Goal: Task Accomplishment & Management: Use online tool/utility

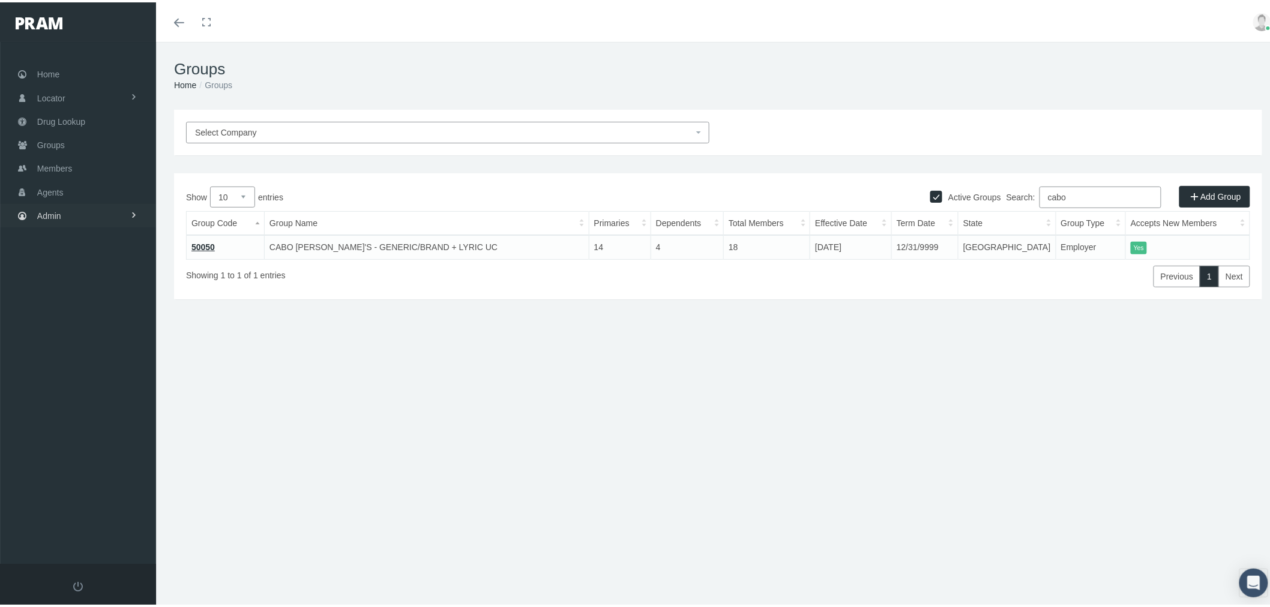
click at [93, 210] on link "Admin" at bounding box center [78, 213] width 156 height 23
click at [106, 427] on link "Content" at bounding box center [78, 437] width 156 height 21
click at [103, 453] on span "Email Templates" at bounding box center [77, 461] width 61 height 20
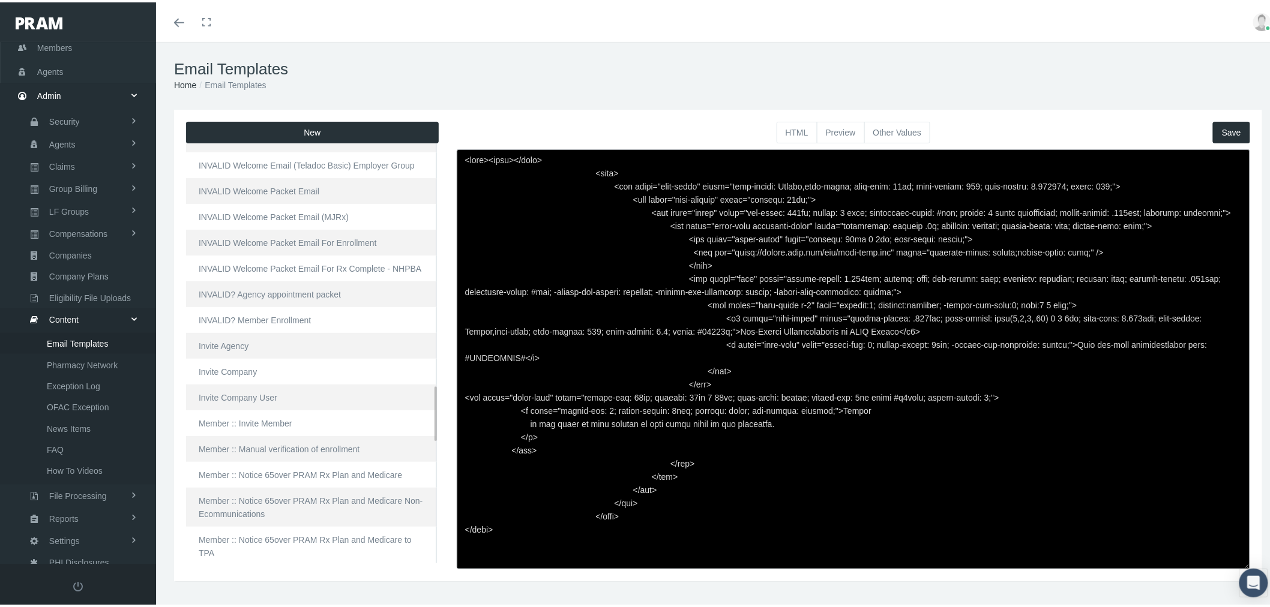
scroll to position [1867, 0]
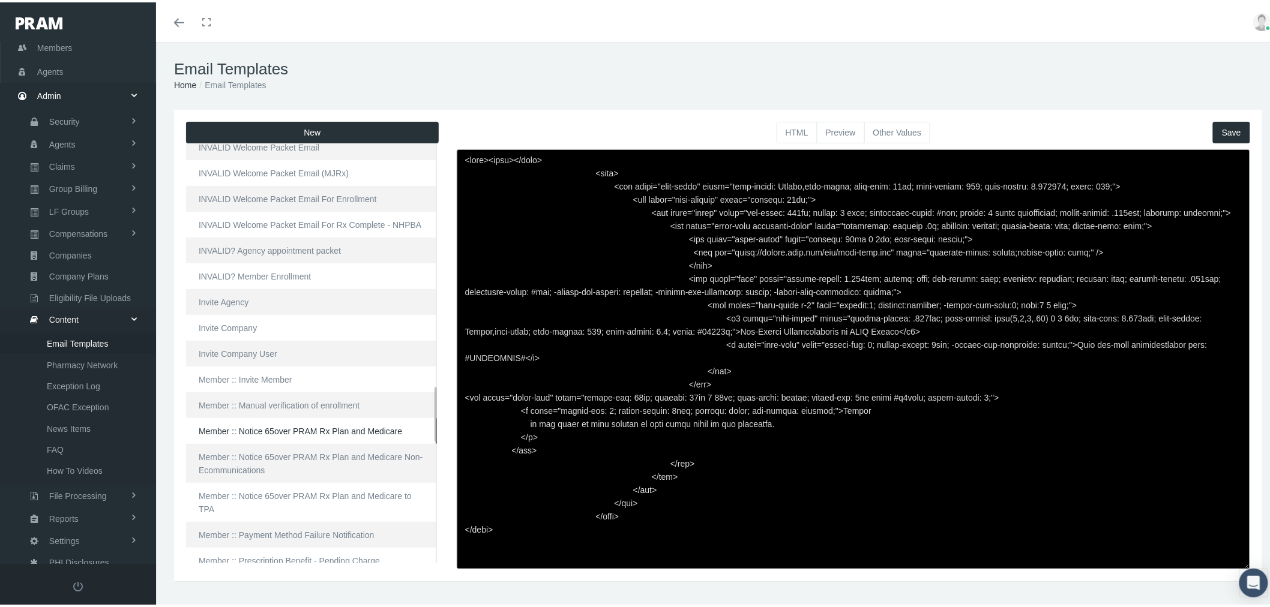
click at [287, 435] on link "Member :: Notice 65over PRAM Rx Plan and Medicare" at bounding box center [311, 429] width 251 height 26
type textarea "<html> <head> </head> <body> <div class="page-email" style="font-family: Roboto…"
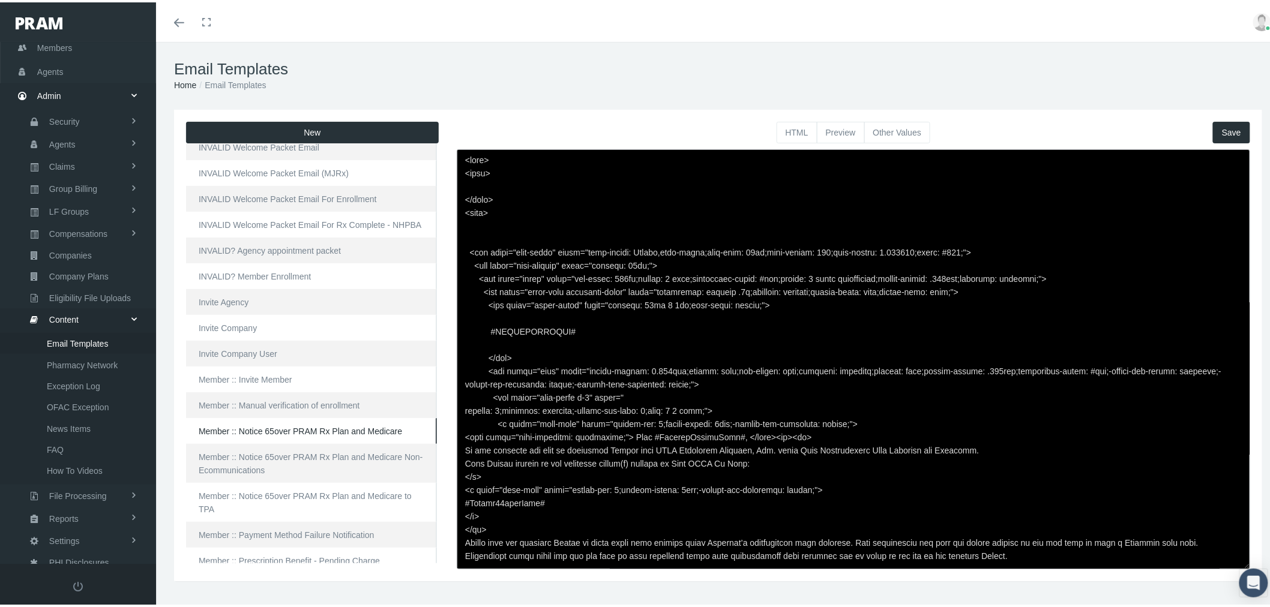
click at [838, 130] on button "Preview" at bounding box center [841, 130] width 48 height 22
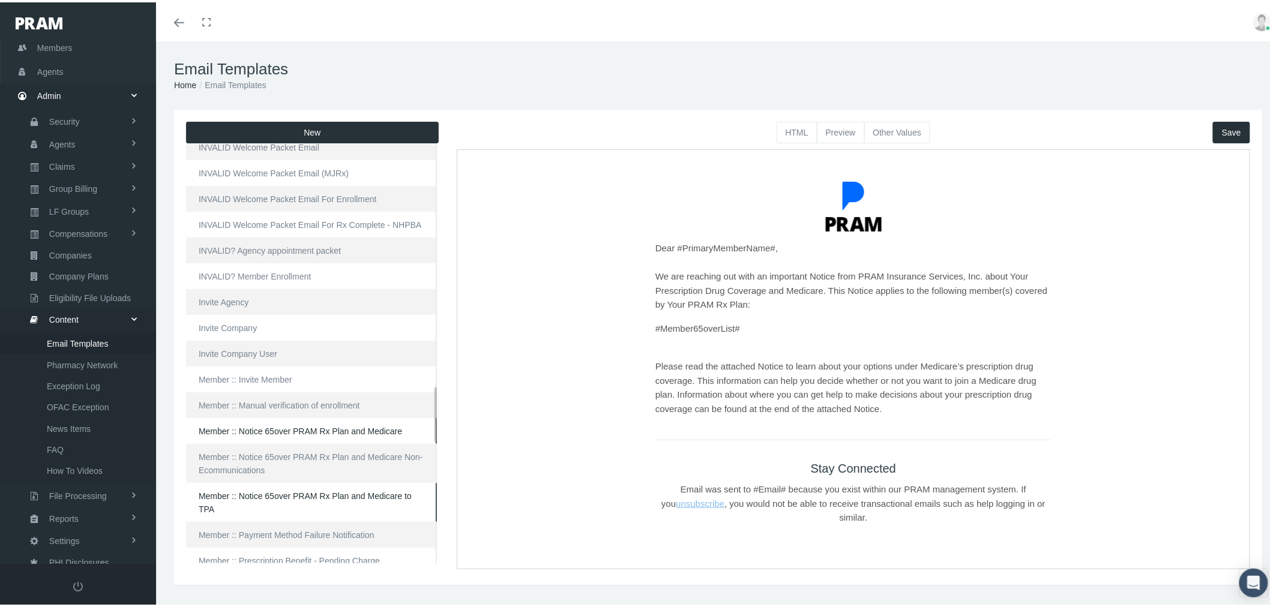
click at [270, 497] on link "Member :: Notice 65over PRAM Rx Plan and Medicare to TPA" at bounding box center [311, 500] width 251 height 39
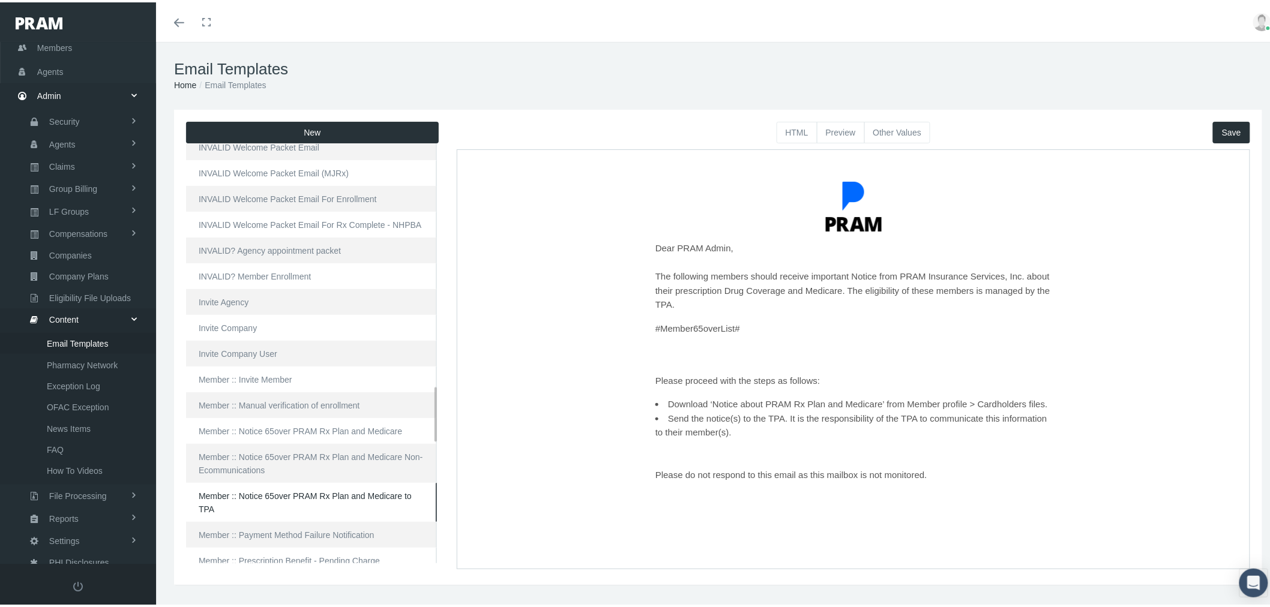
click at [288, 501] on link "Member :: Notice 65over PRAM Rx Plan and Medicare to TPA" at bounding box center [311, 500] width 251 height 39
click at [299, 431] on link "Member :: Notice 65over PRAM Rx Plan and Medicare" at bounding box center [311, 429] width 251 height 26
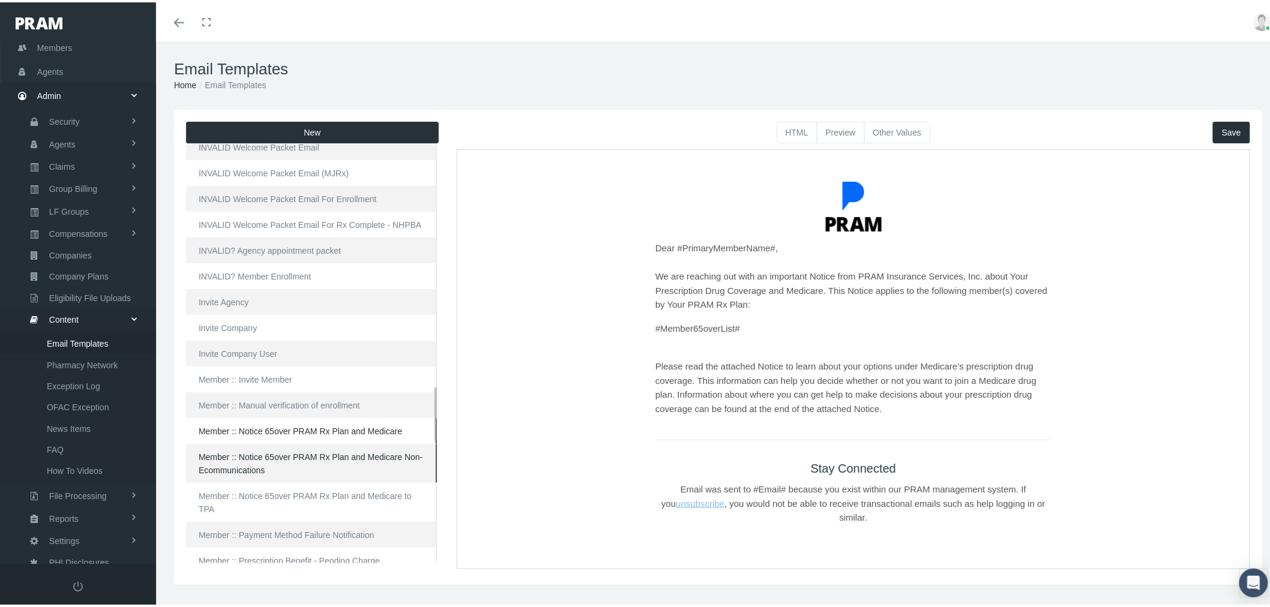
click at [292, 456] on link "Member :: Notice 65over PRAM Rx Plan and Medicare Non-Ecommunications" at bounding box center [311, 461] width 251 height 39
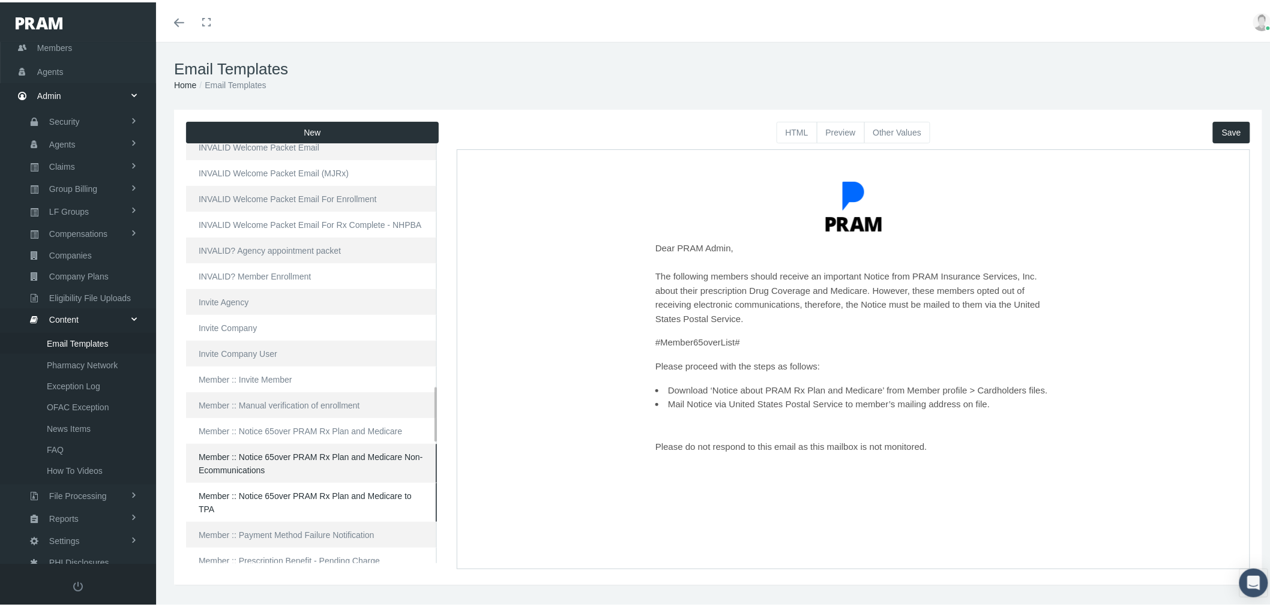
click at [292, 498] on link "Member :: Notice 65over PRAM Rx Plan and Medicare to TPA" at bounding box center [311, 500] width 251 height 39
